Goal: Information Seeking & Learning: Stay updated

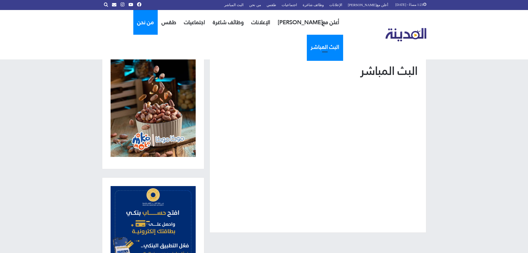
click at [152, 26] on link "من نحن" at bounding box center [145, 22] width 24 height 25
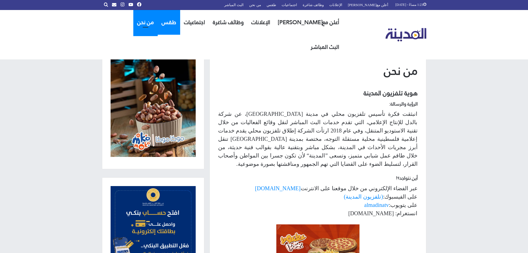
click at [180, 23] on link "طقس" at bounding box center [169, 22] width 22 height 25
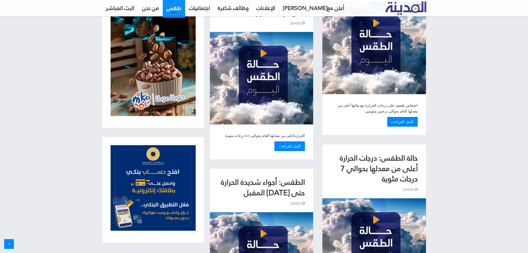
scroll to position [610, 0]
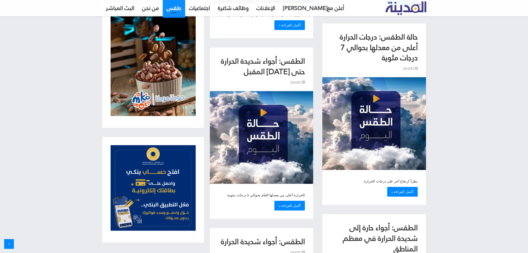
click at [153, 180] on img "القائمة الجانبية الرئيسية" at bounding box center [153, 187] width 85 height 85
